Goal: Transaction & Acquisition: Purchase product/service

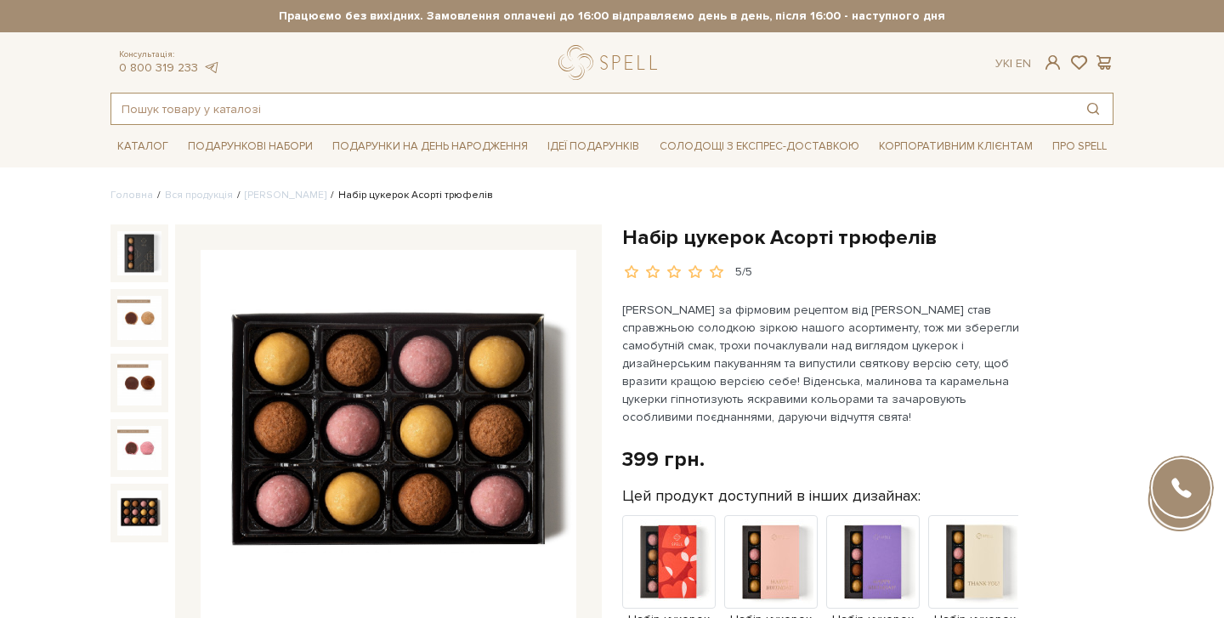
click at [386, 110] on input "text" at bounding box center [592, 108] width 962 height 31
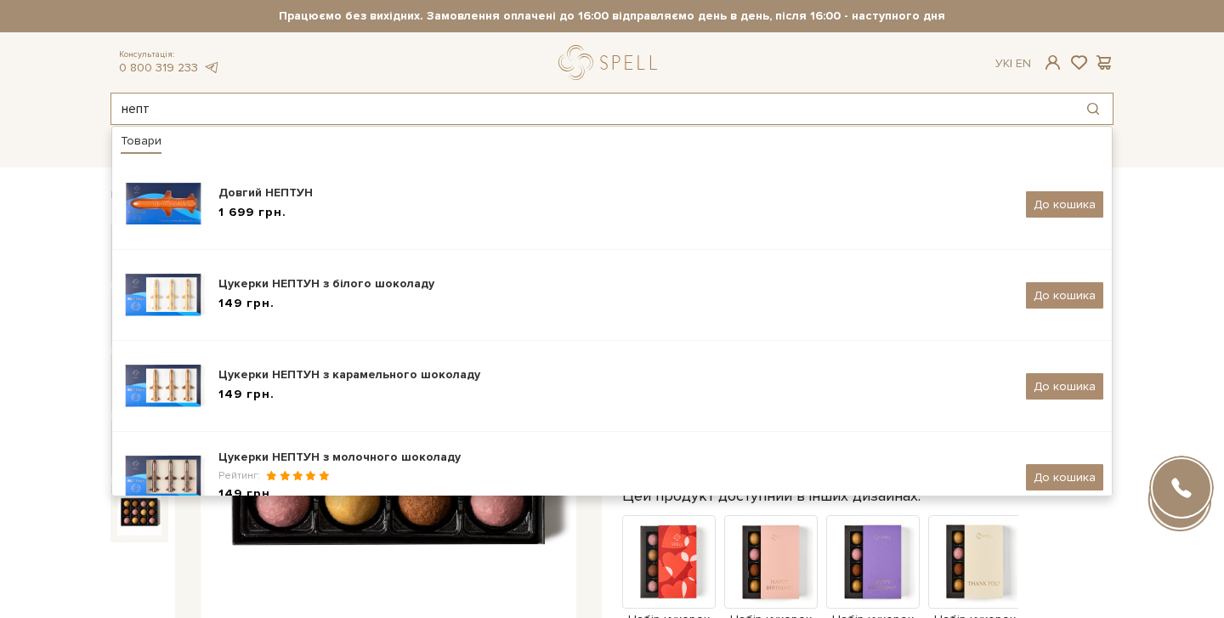
type input "непт"
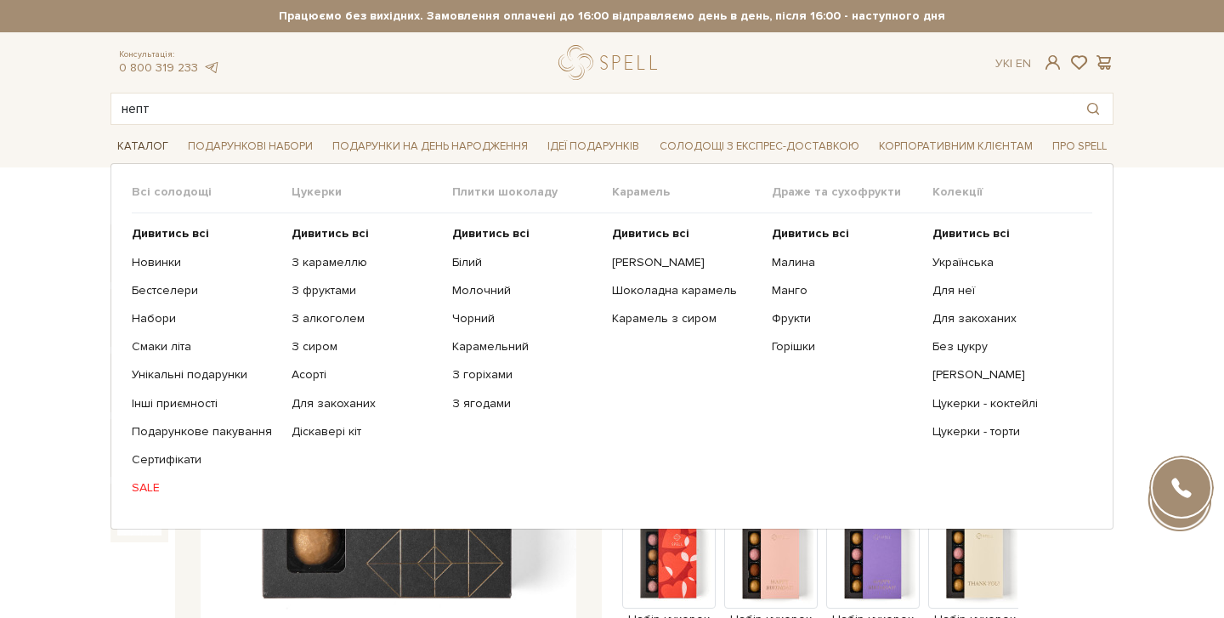
click at [149, 144] on span "Каталог" at bounding box center [142, 146] width 65 height 26
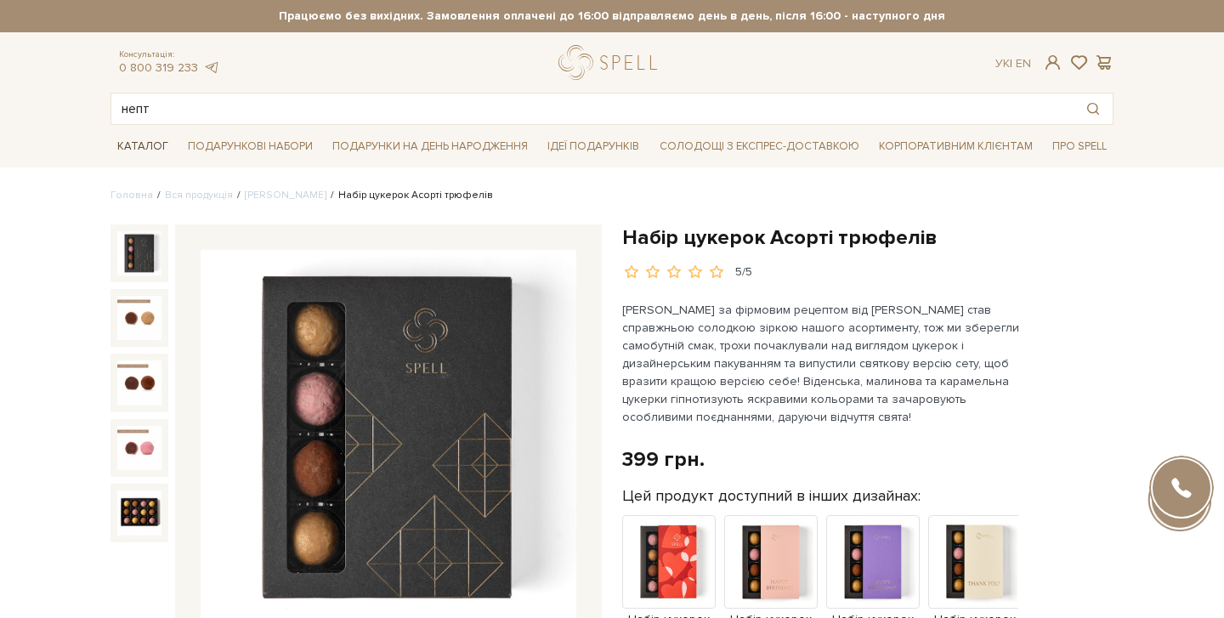
click at [149, 144] on span "Каталог" at bounding box center [142, 146] width 65 height 26
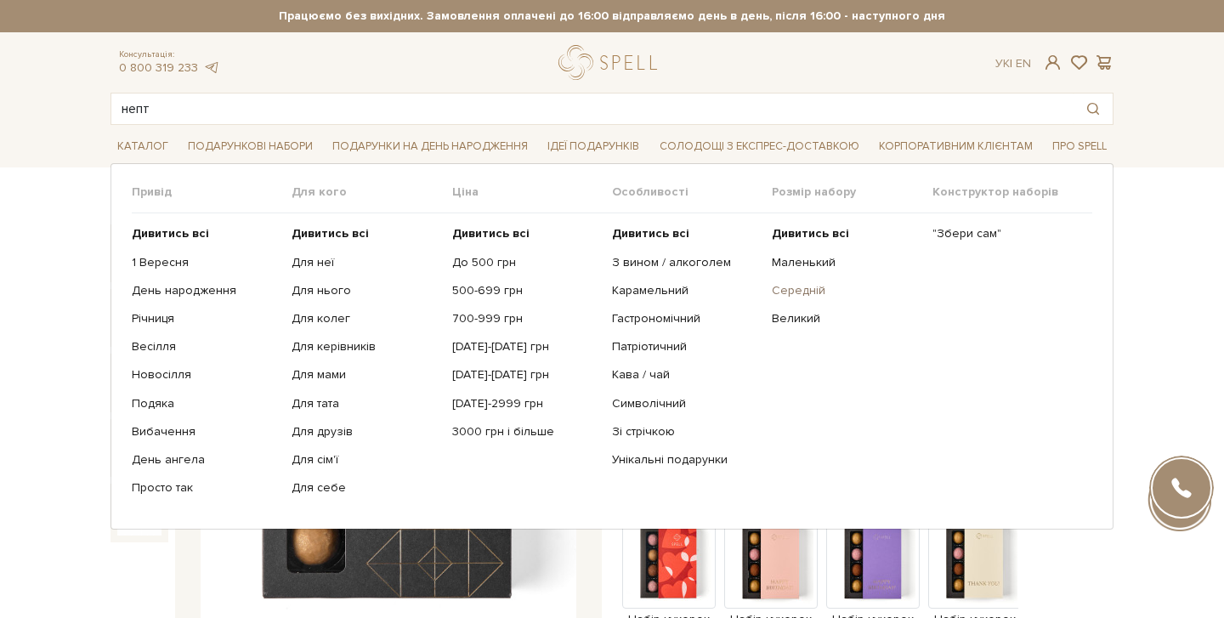
click at [803, 287] on link "Середній" at bounding box center [845, 290] width 147 height 15
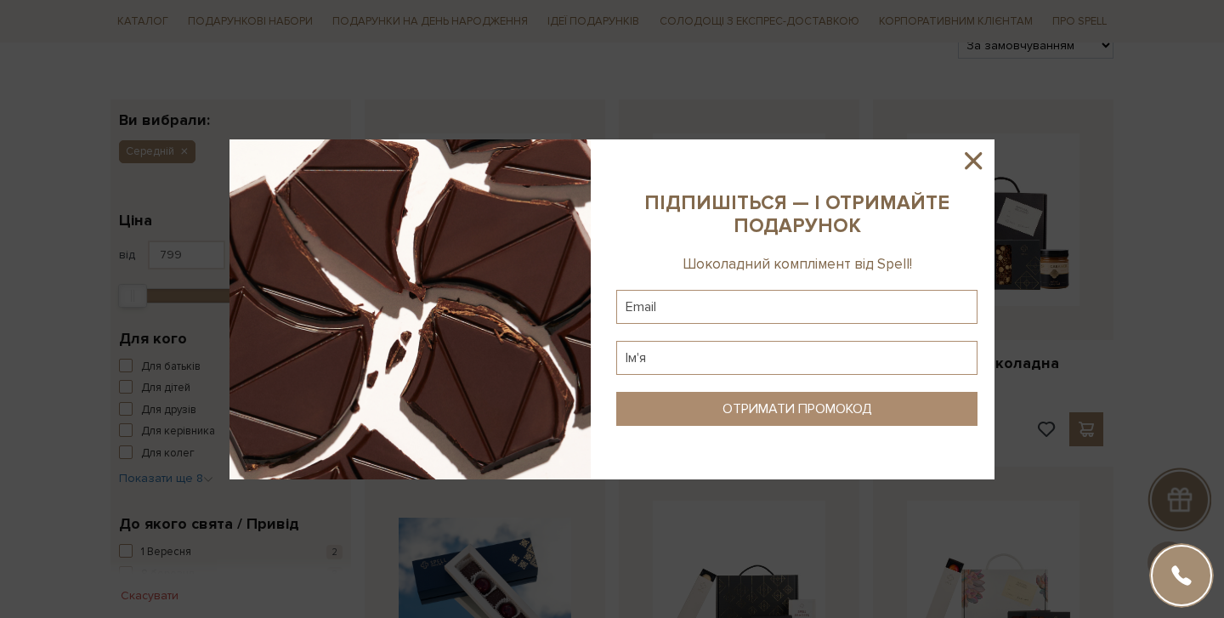
scroll to position [233, 0]
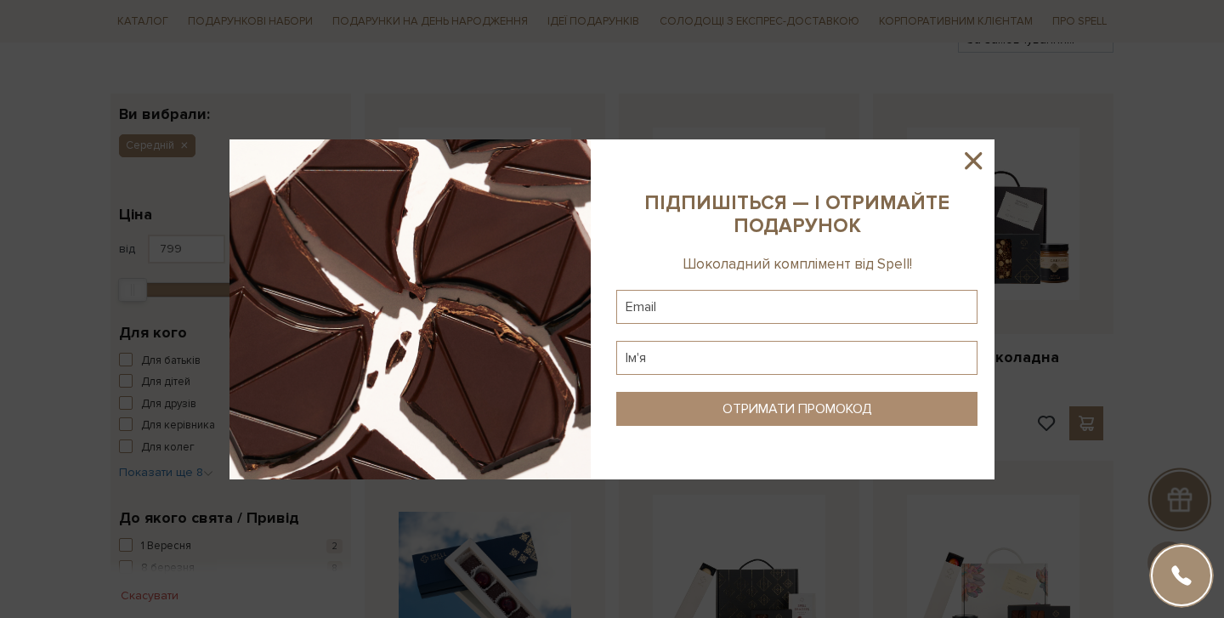
click at [974, 167] on icon at bounding box center [973, 160] width 29 height 29
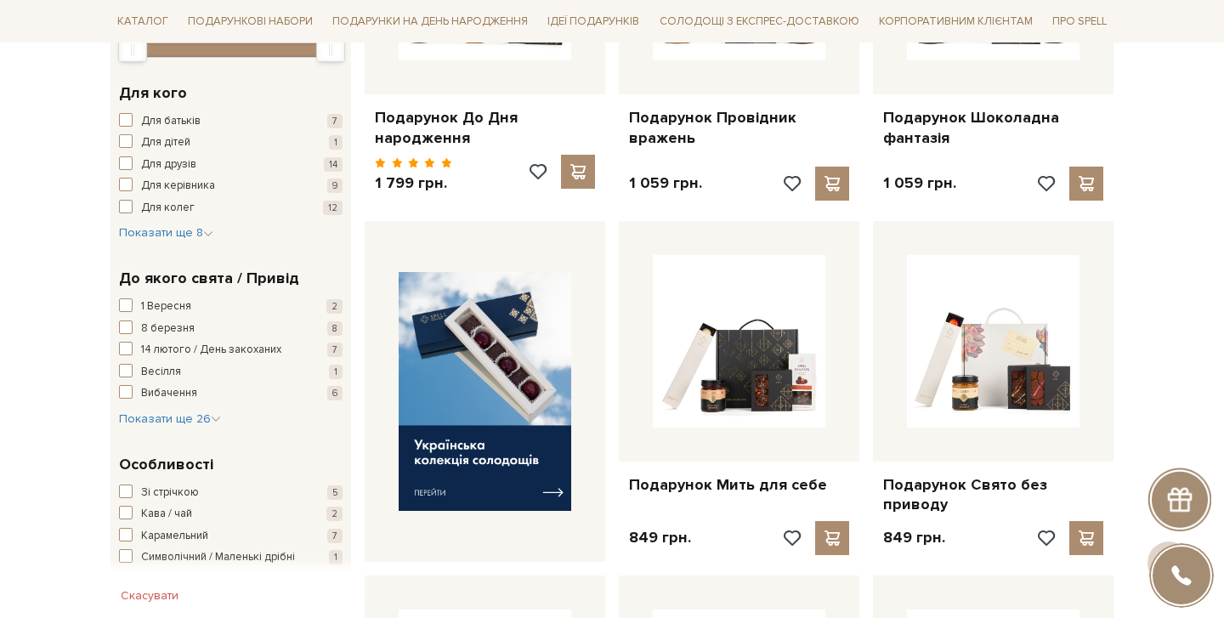
scroll to position [581, 0]
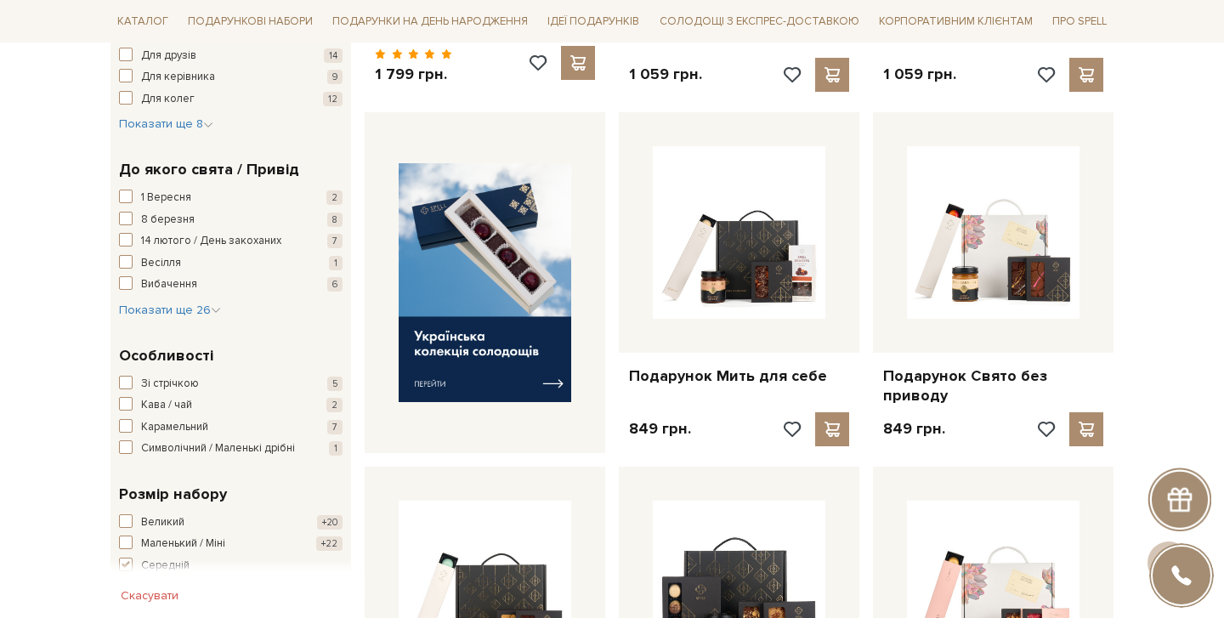
click at [144, 601] on button "Скасувати" at bounding box center [149, 595] width 78 height 27
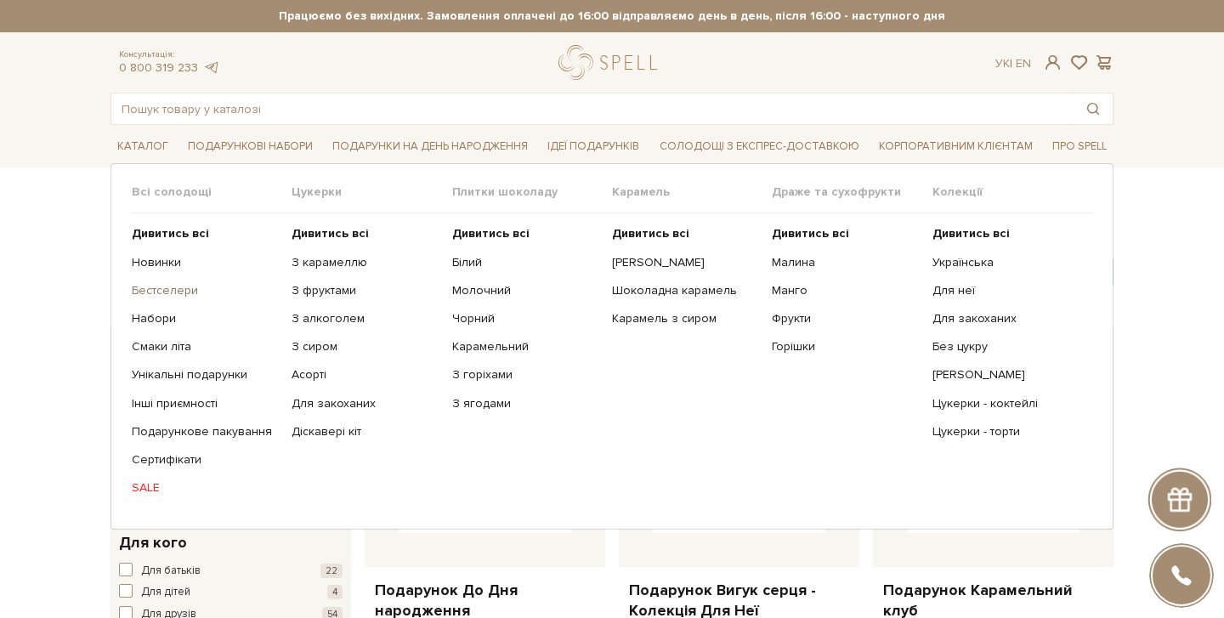
click at [161, 289] on link "Бестселери" at bounding box center [205, 290] width 147 height 15
click at [148, 142] on span "Каталог" at bounding box center [142, 146] width 65 height 26
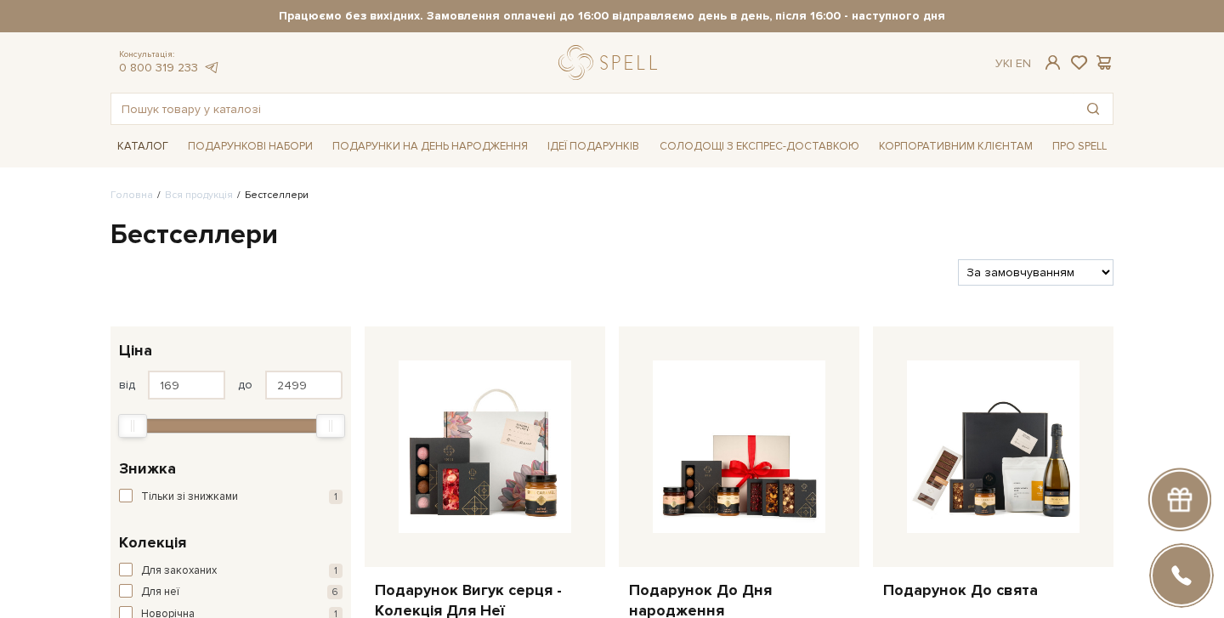
click at [148, 142] on span "Каталог" at bounding box center [142, 146] width 65 height 26
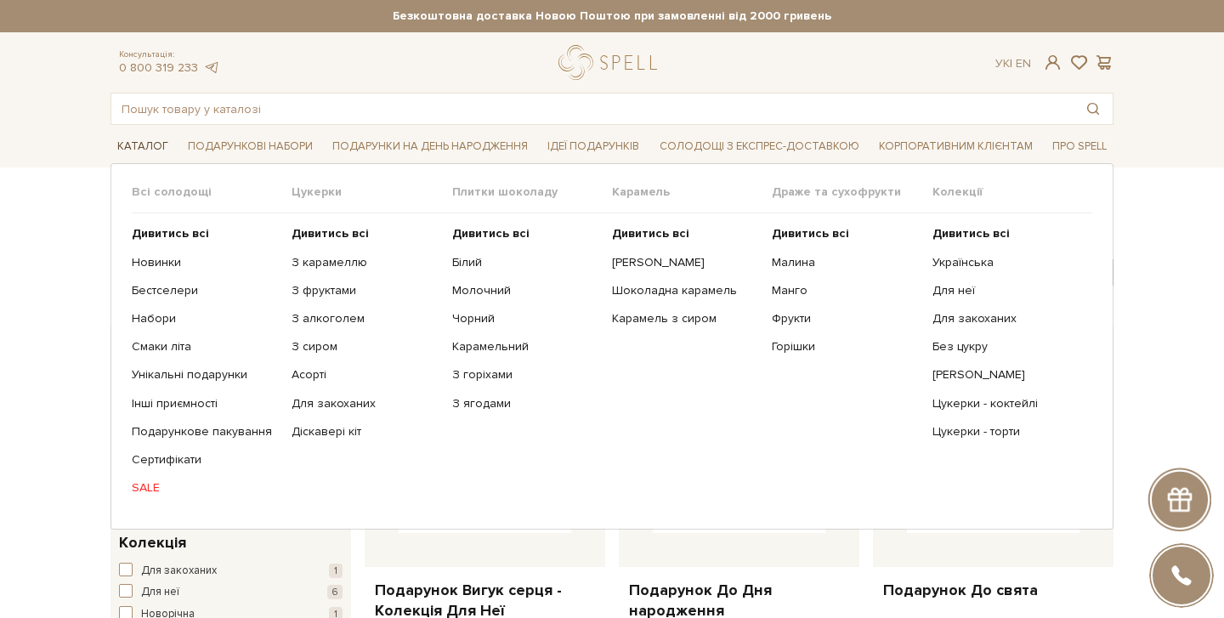
click at [148, 142] on span "Каталог" at bounding box center [142, 146] width 65 height 26
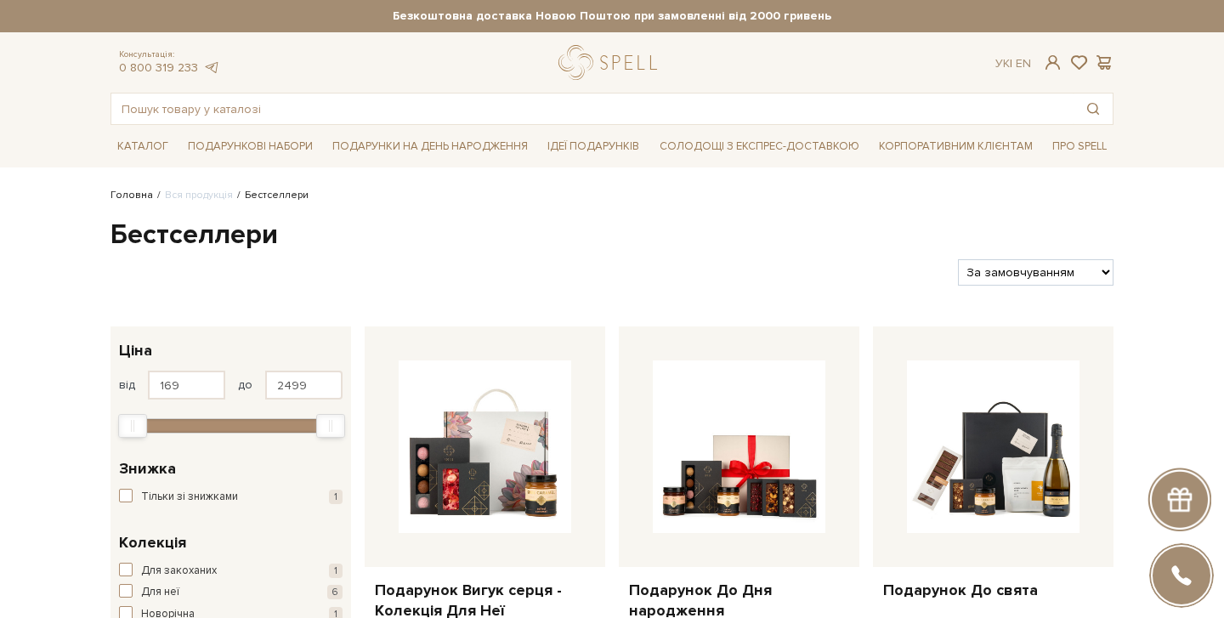
click at [133, 196] on link "Головна" at bounding box center [131, 195] width 42 height 13
